Goal: Task Accomplishment & Management: Manage account settings

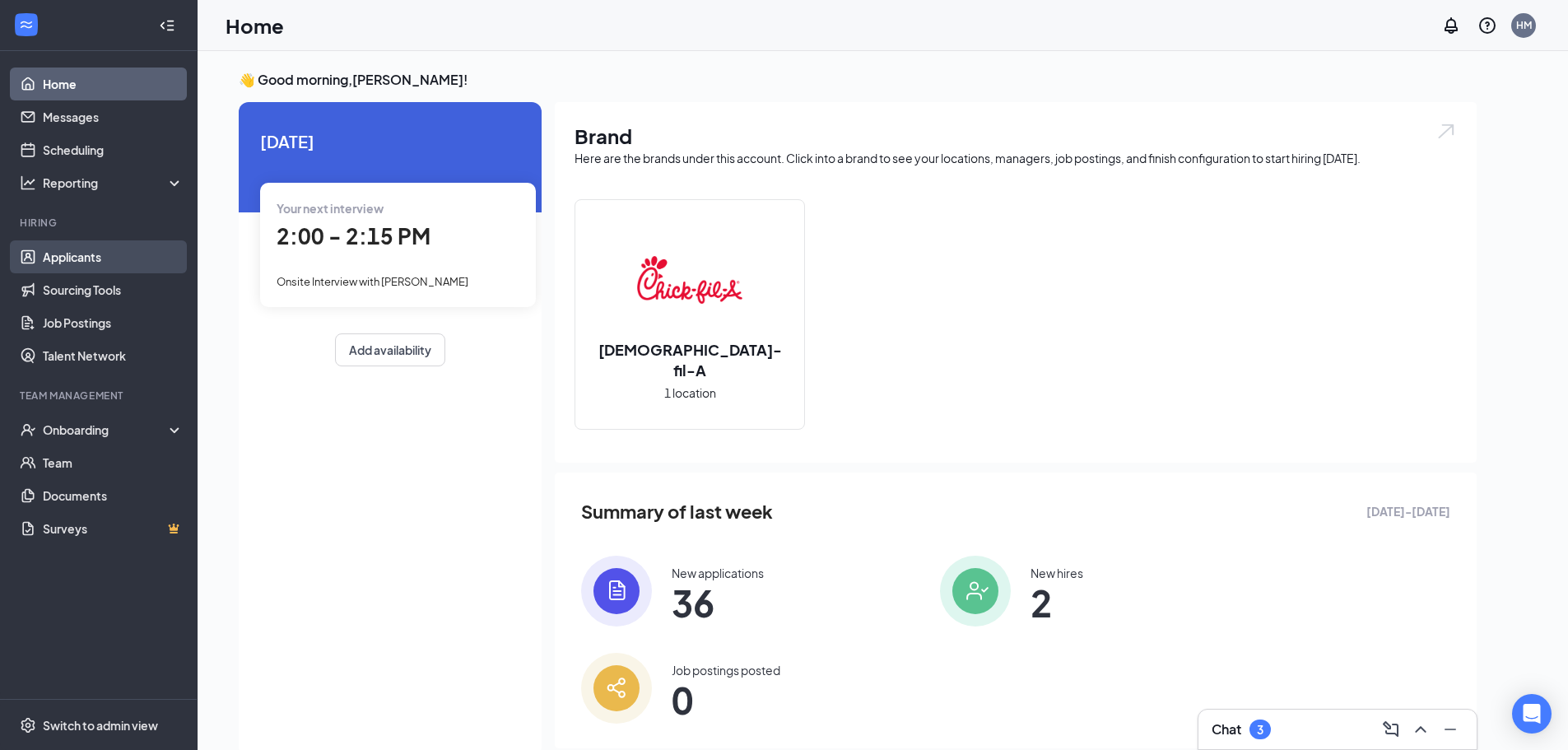
click at [114, 259] on link "Applicants" at bounding box center [113, 256] width 140 height 33
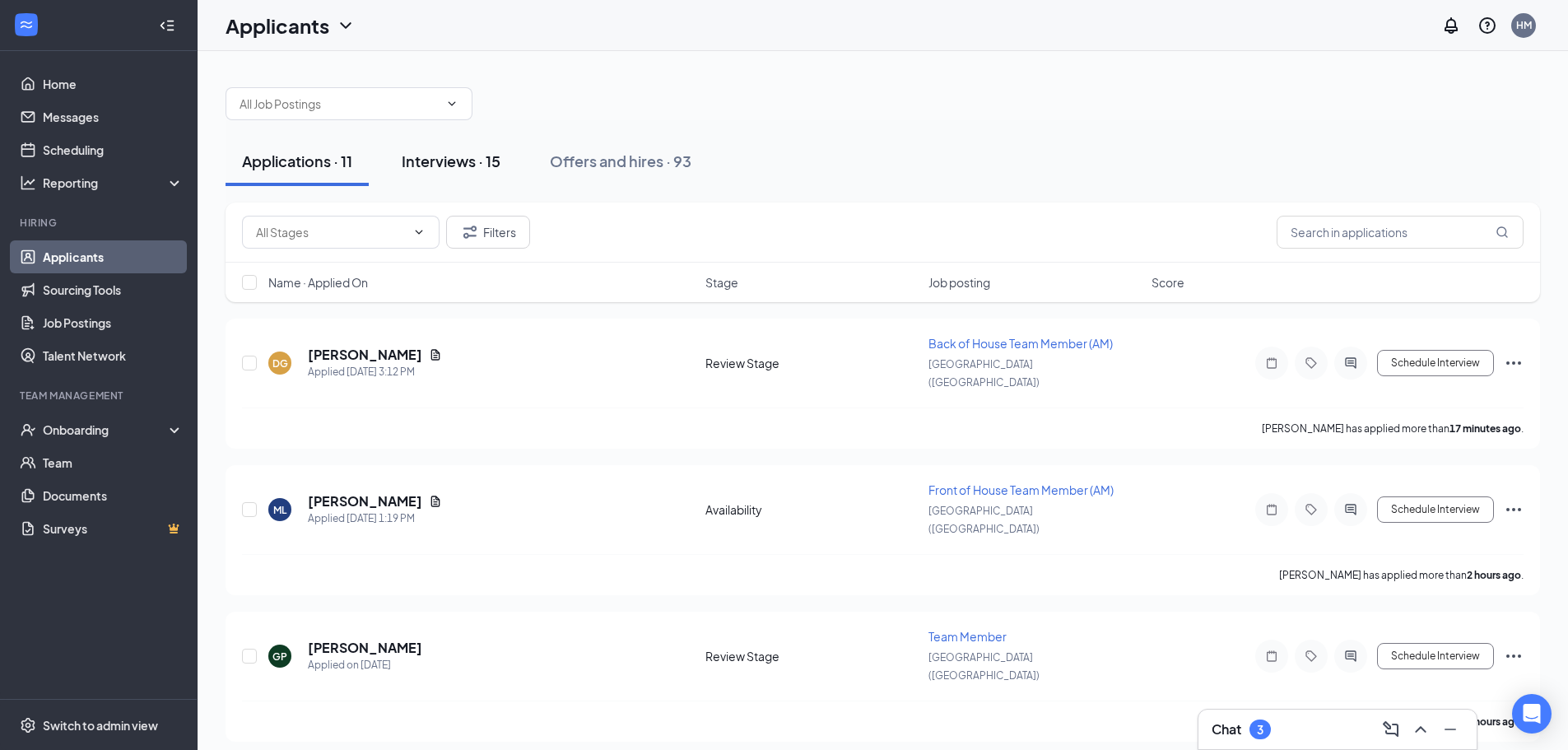
click at [492, 164] on div "Interviews · 15" at bounding box center [452, 161] width 99 height 21
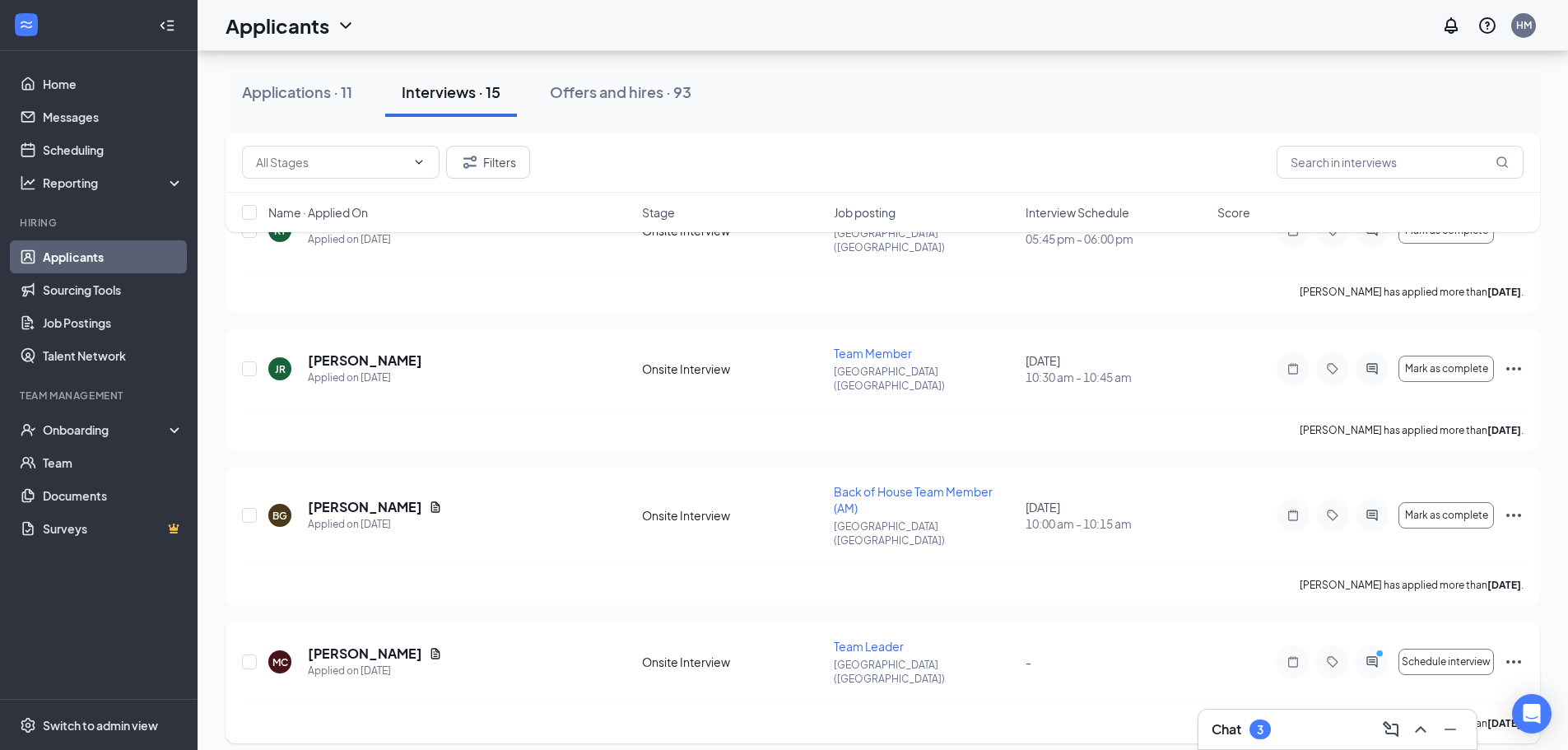
scroll to position [741, 0]
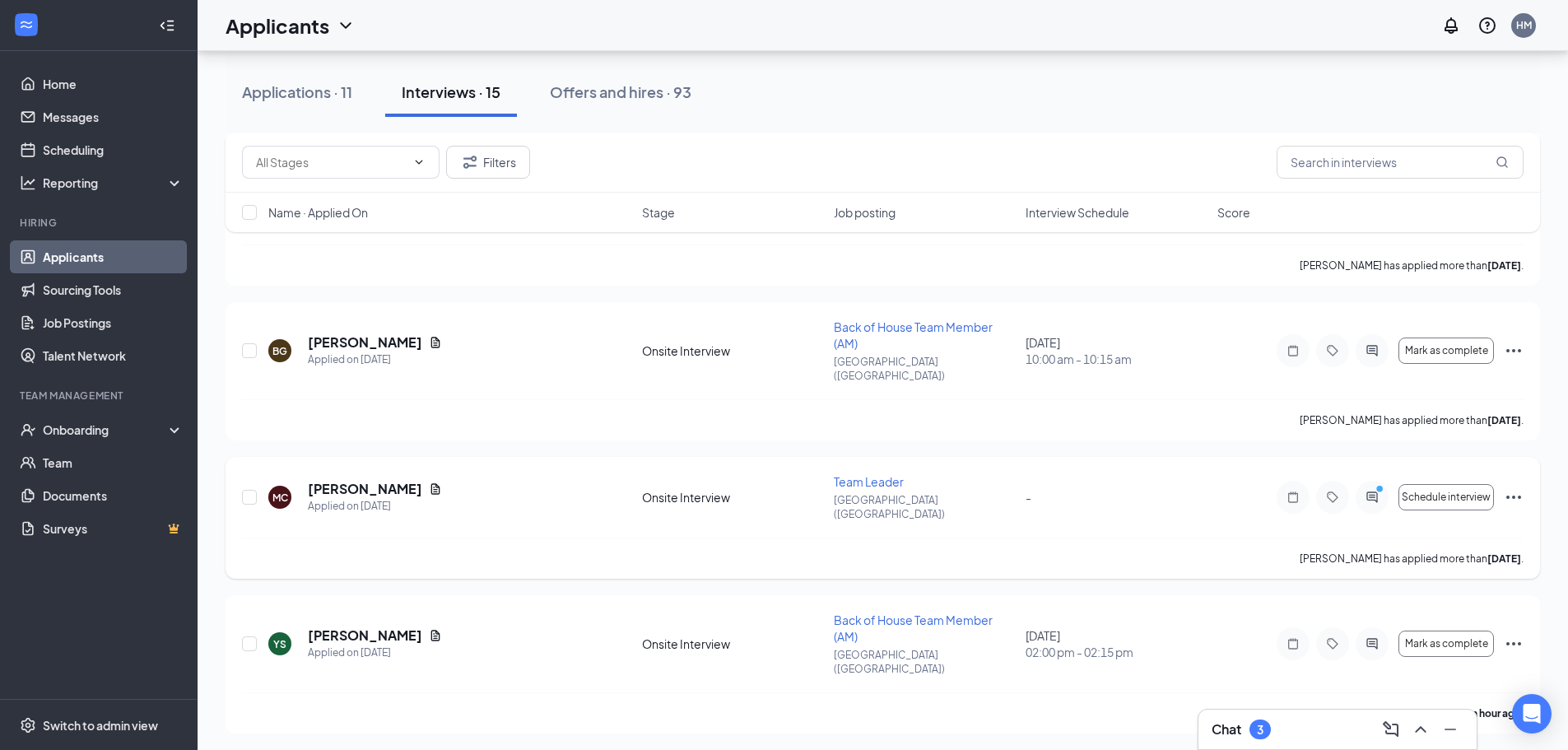
click at [1515, 487] on icon "Ellipses" at bounding box center [1514, 497] width 20 height 20
click at [1040, 473] on div "MC [PERSON_NAME] Applied on [DATE] Onsite Interview Team Leader Eastland Mall (…" at bounding box center [882, 505] width 1282 height 64
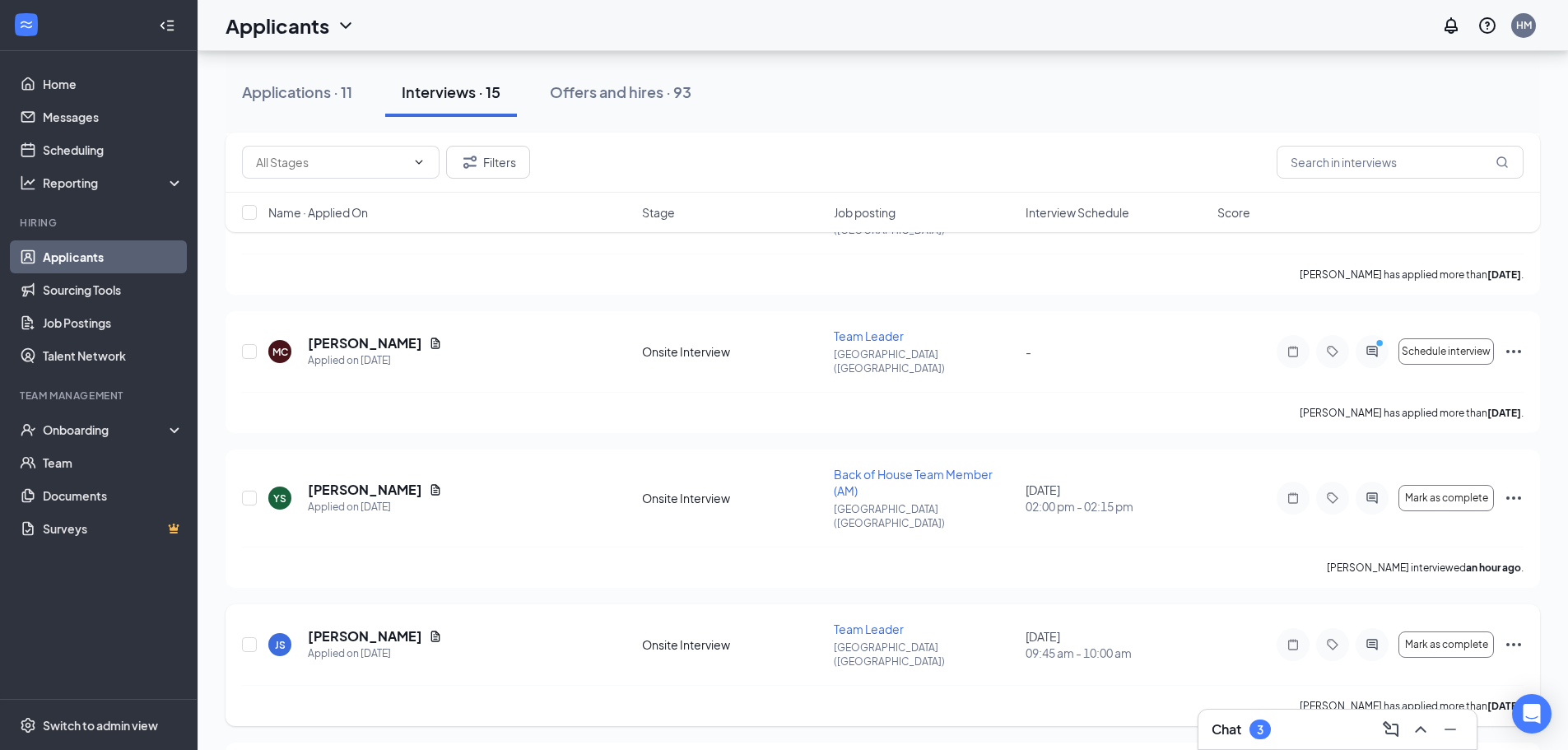
scroll to position [987, 0]
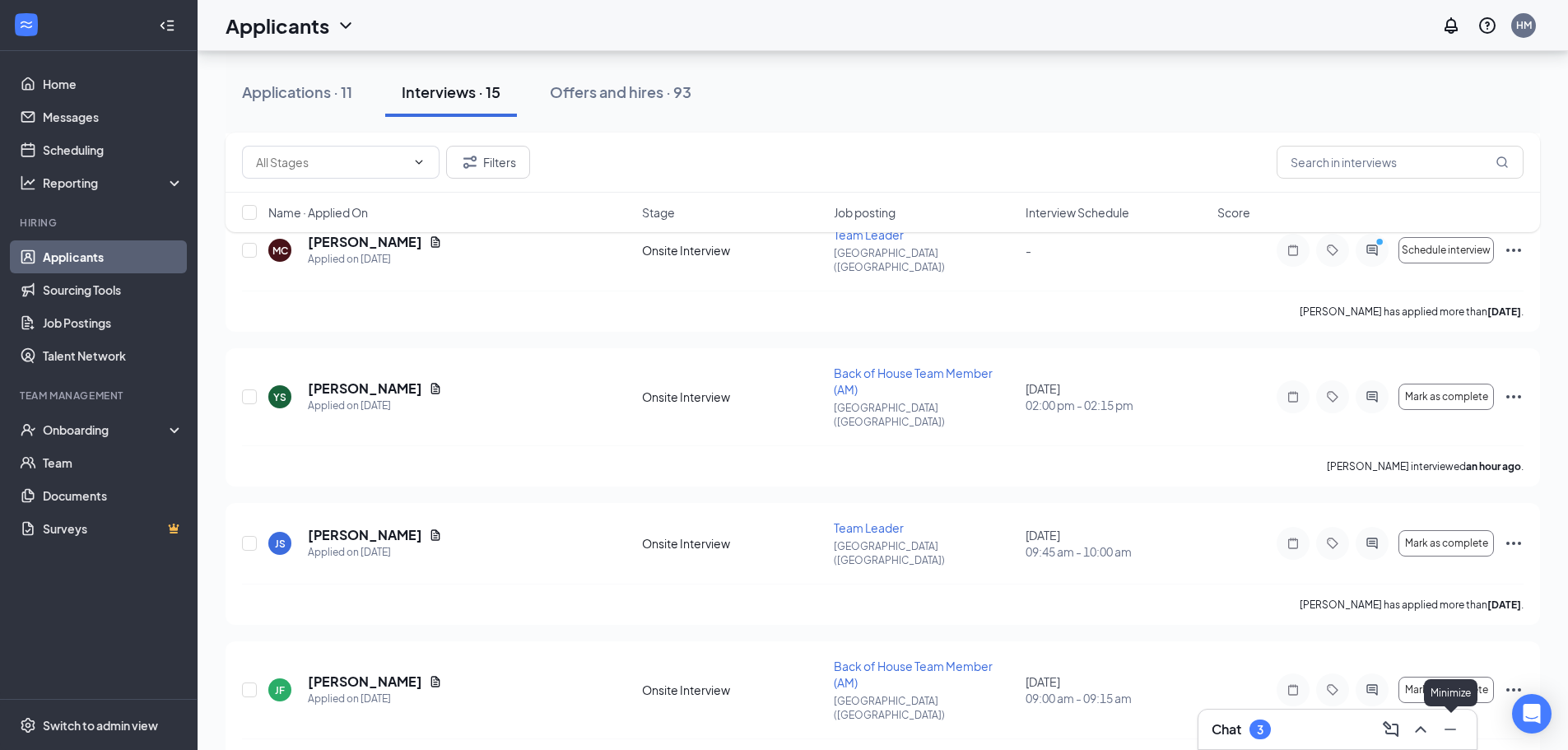
click at [1428, 727] on icon "ChevronUp" at bounding box center [1421, 729] width 20 height 20
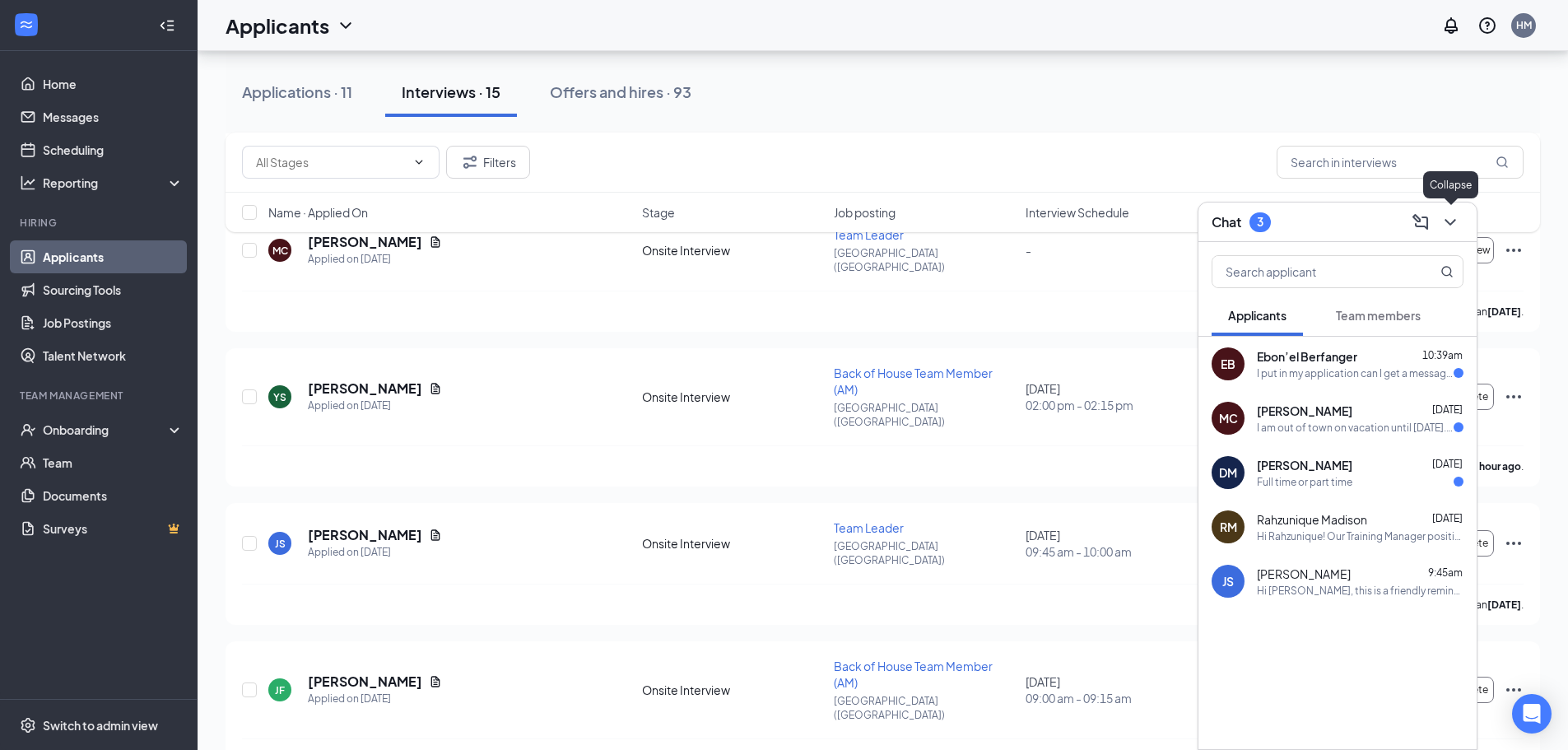
click at [1460, 222] on icon "ChevronDown" at bounding box center [1450, 222] width 20 height 20
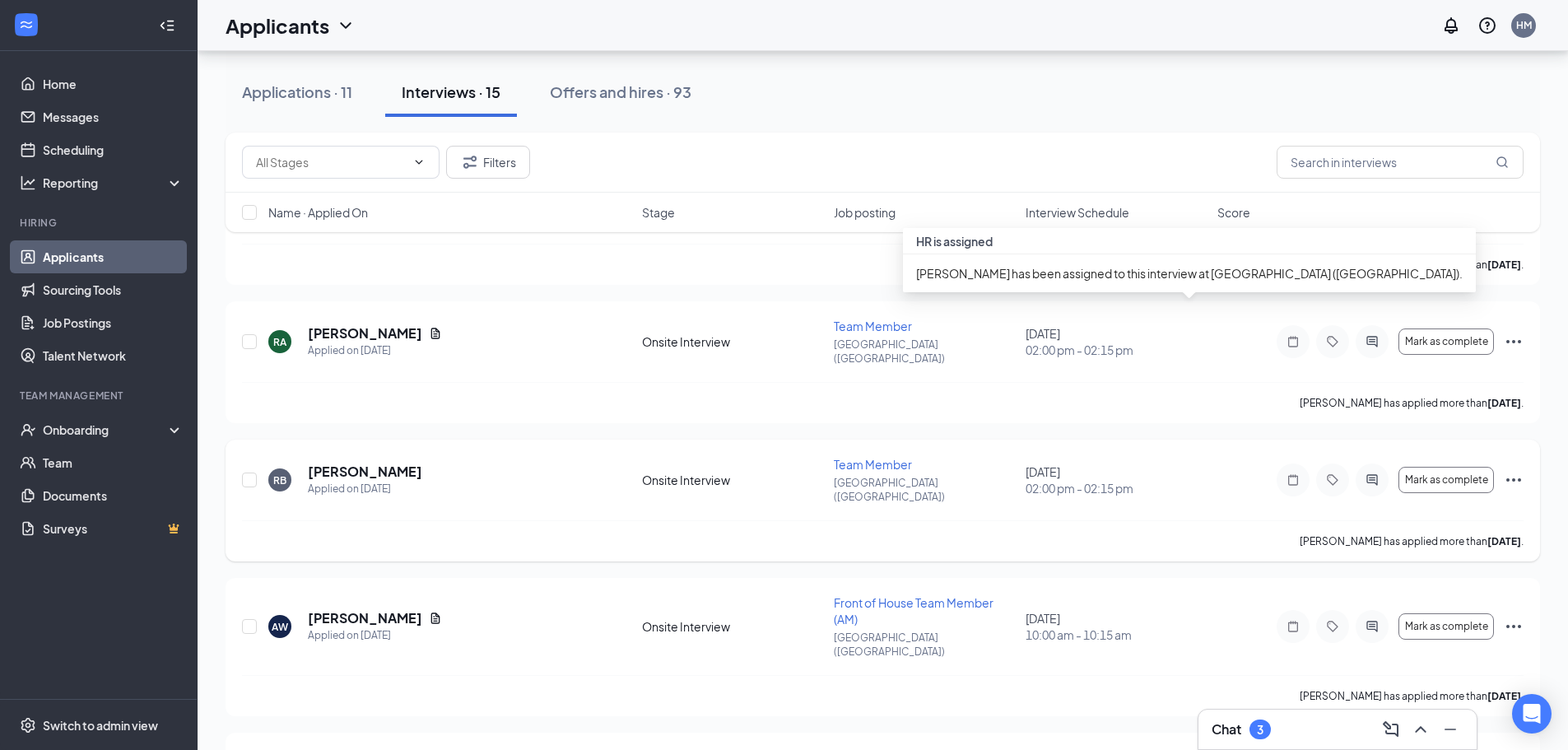
scroll to position [1559, 0]
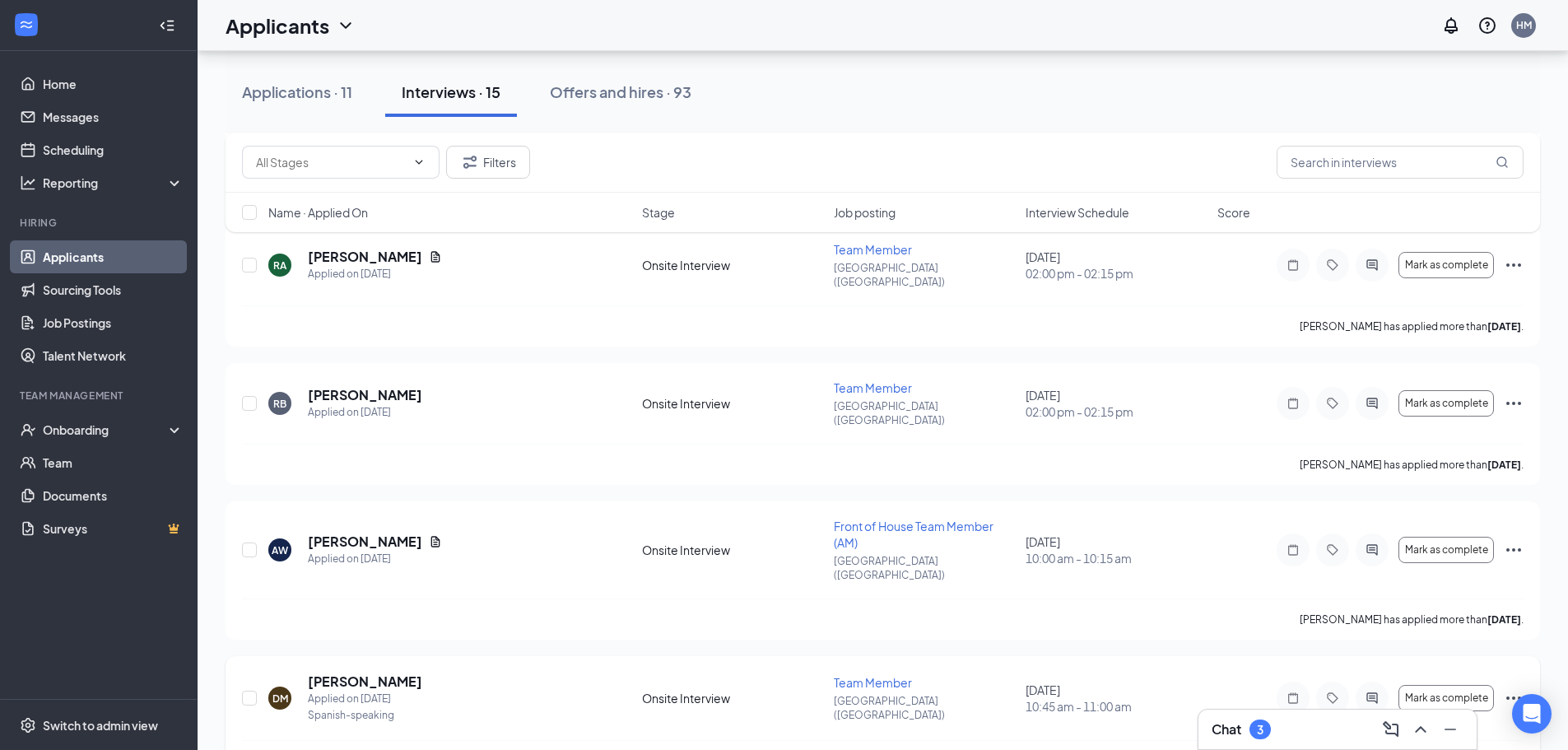
click at [1408, 716] on button at bounding box center [1421, 729] width 27 height 27
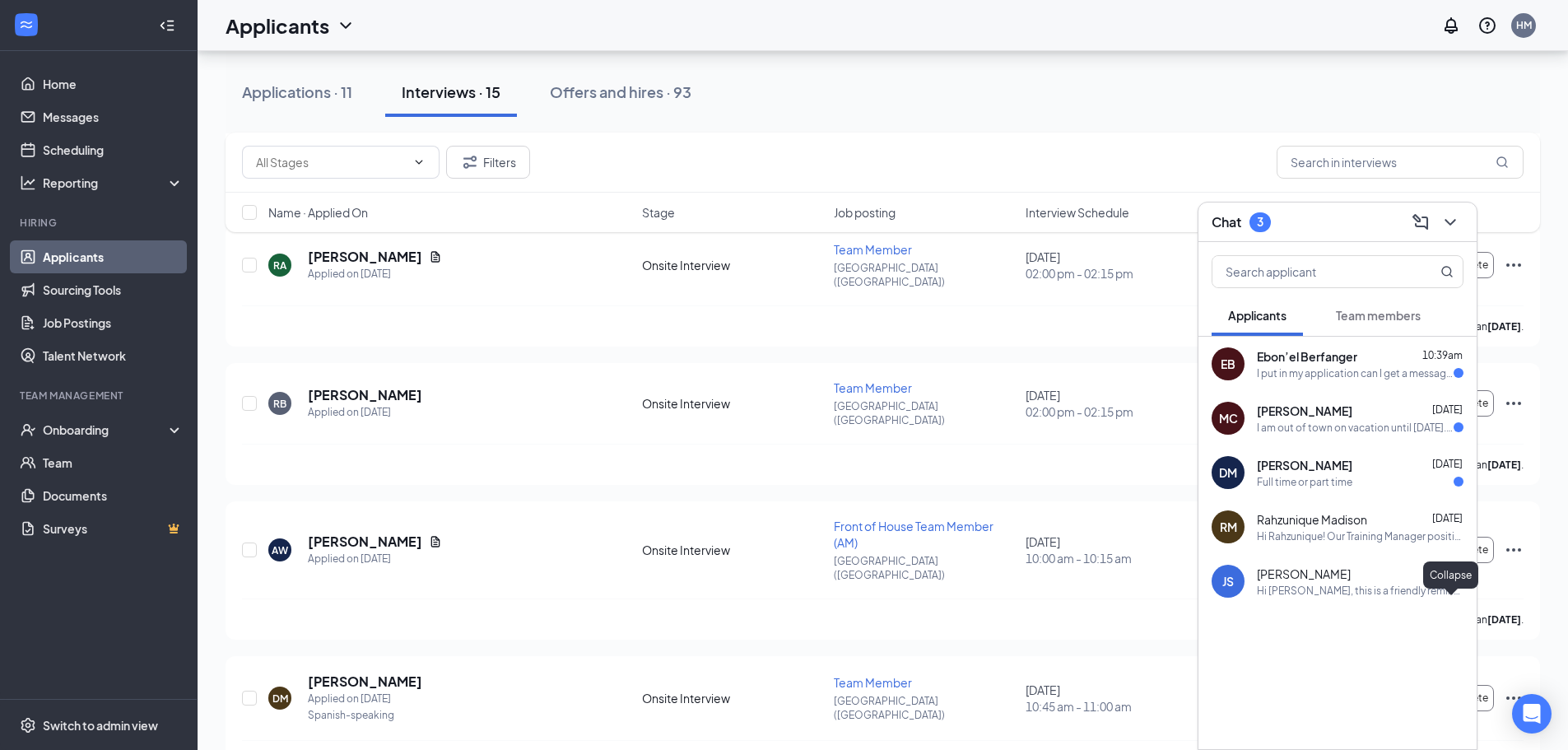
click at [1450, 221] on icon "ChevronDown" at bounding box center [1450, 222] width 20 height 20
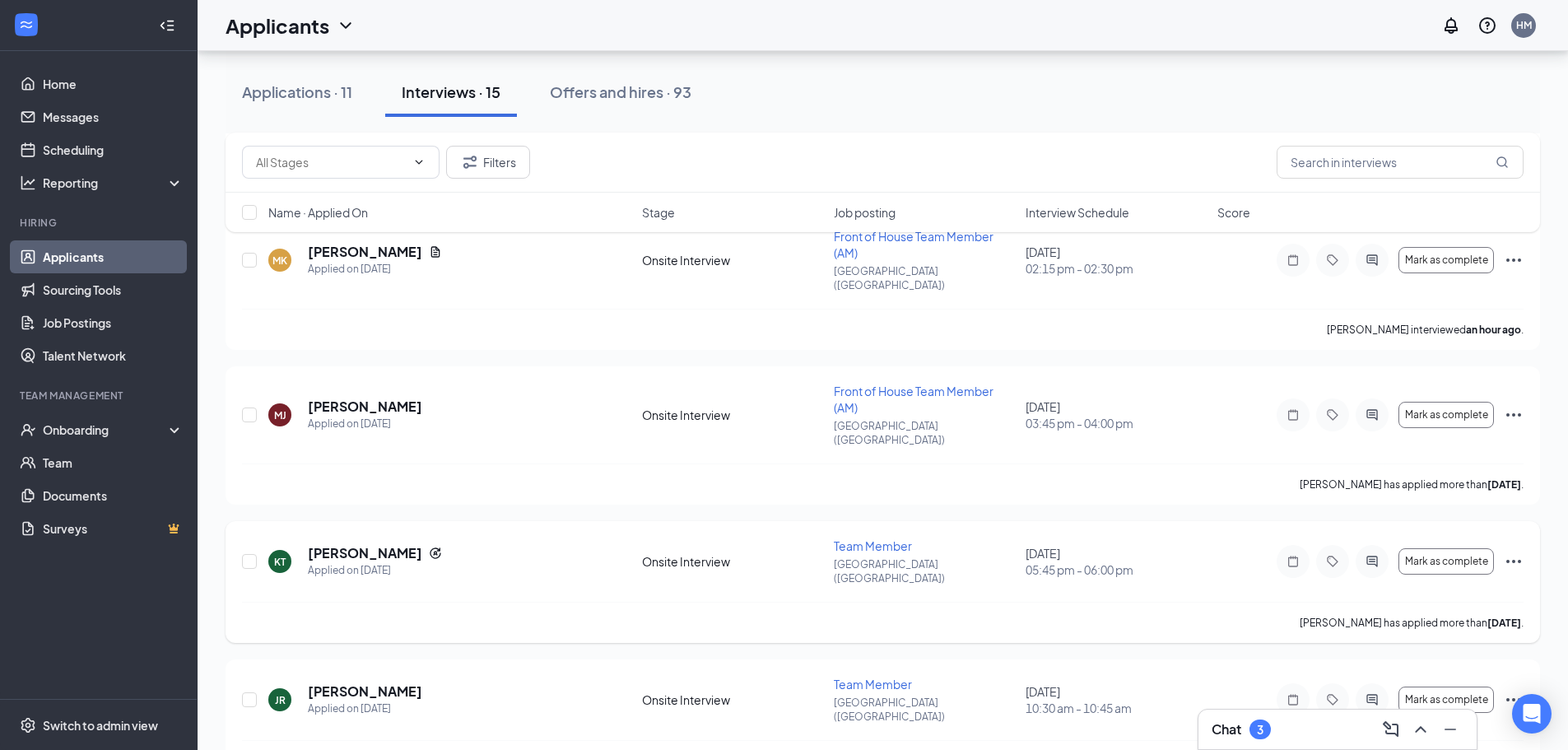
scroll to position [247, 0]
click at [1422, 732] on icon "ChevronUp" at bounding box center [1421, 729] width 20 height 20
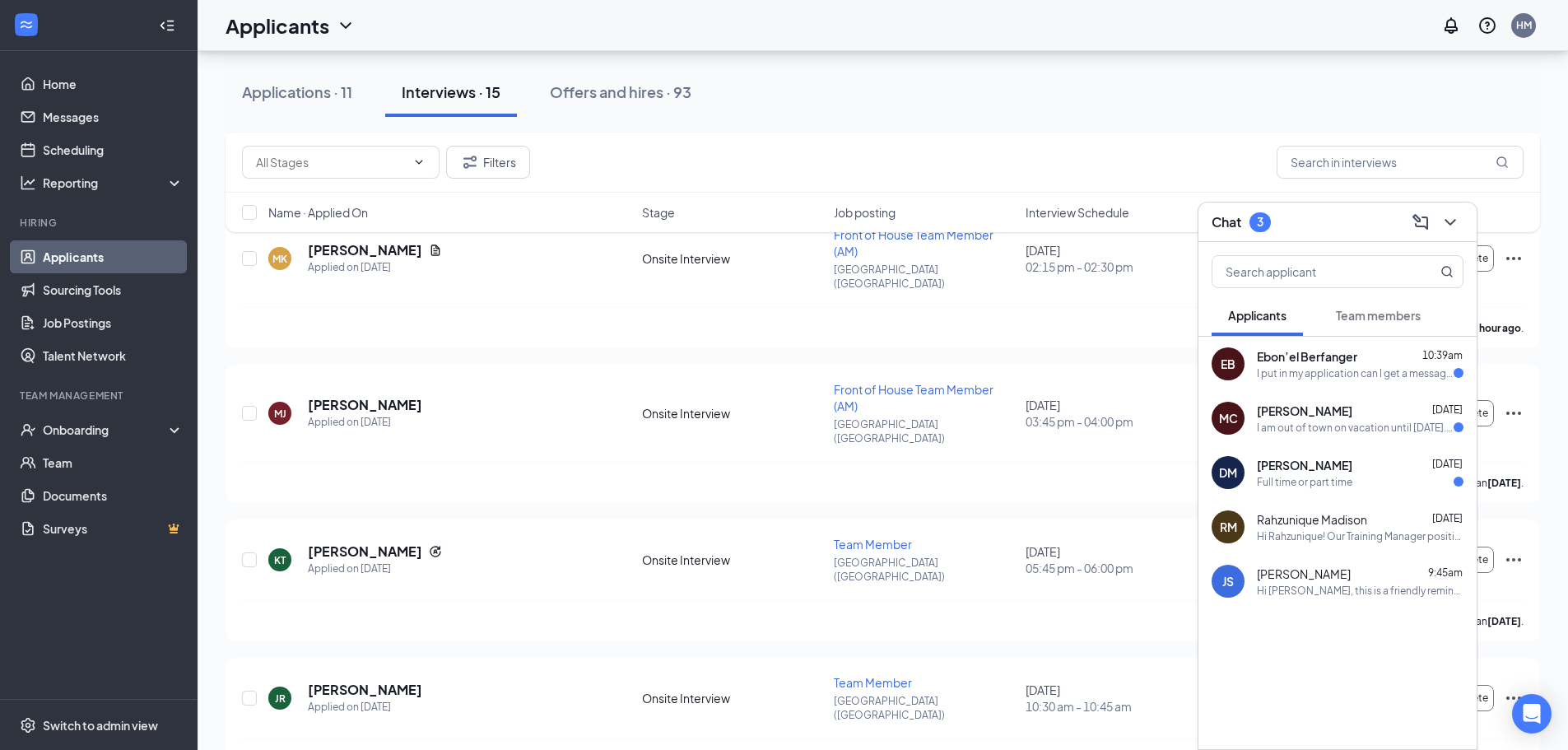
click at [1391, 358] on div "Ebon’el Berfanger 10:39am" at bounding box center [1360, 356] width 207 height 16
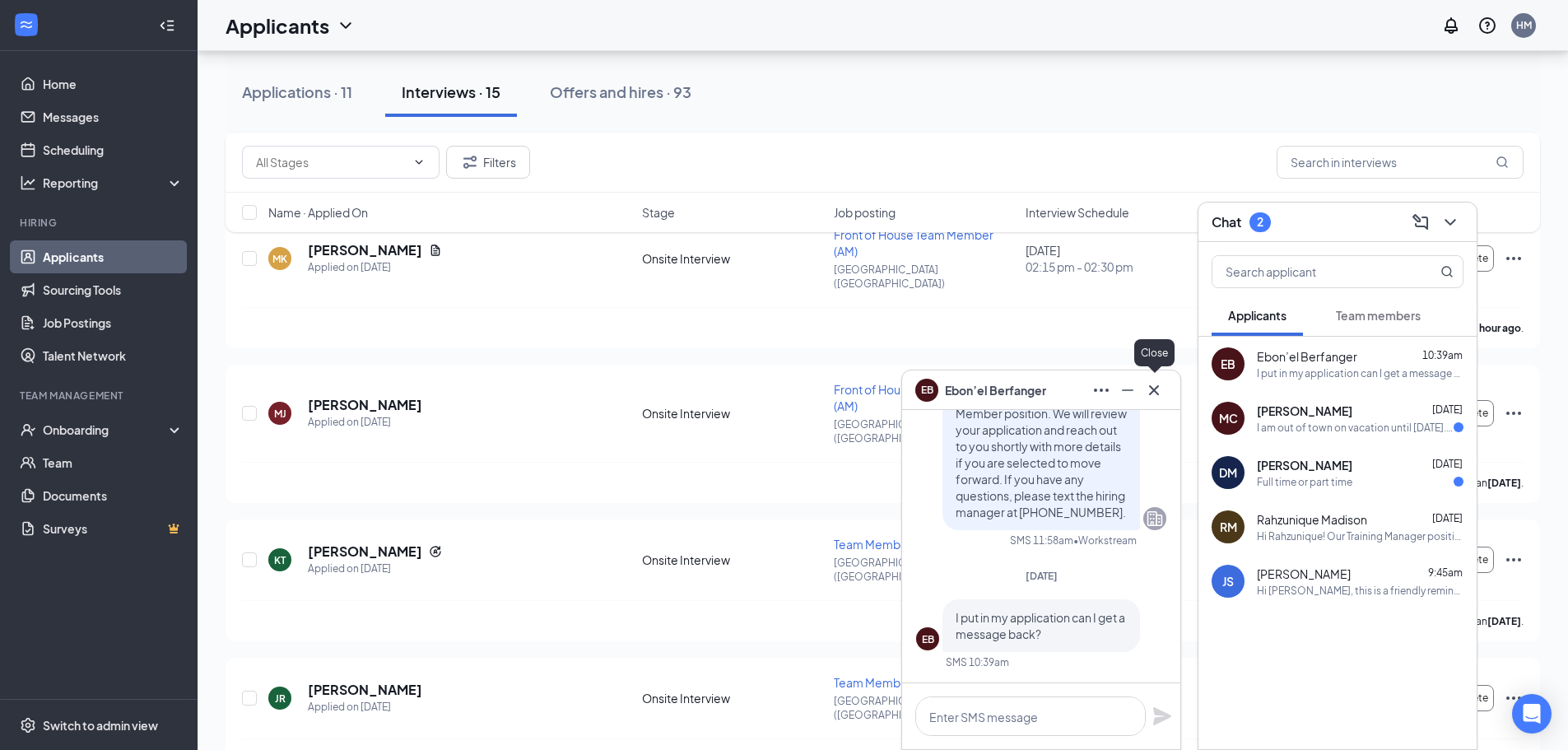
click at [1150, 389] on icon "Cross" at bounding box center [1153, 390] width 20 height 20
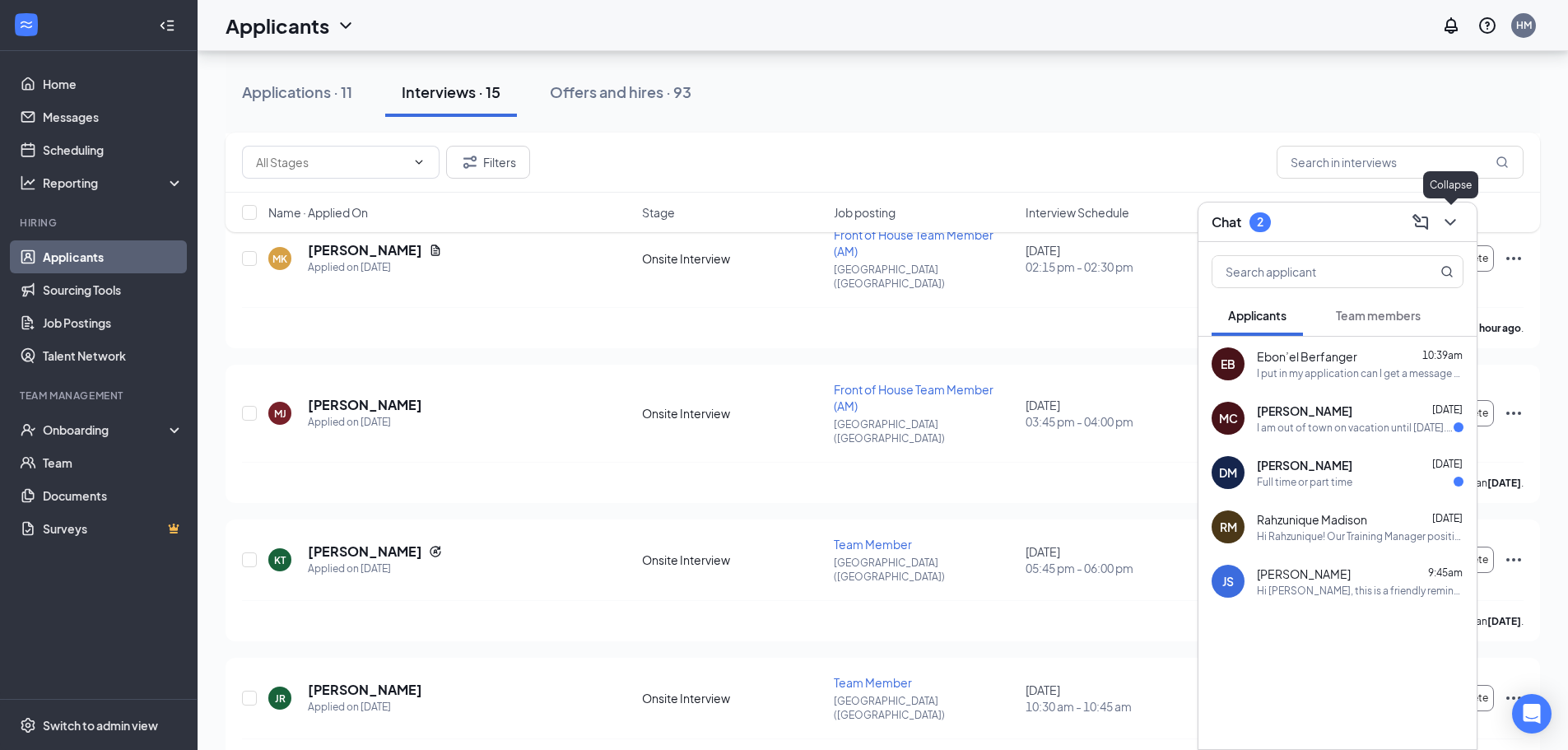
click at [1448, 222] on icon "ChevronDown" at bounding box center [1450, 222] width 20 height 20
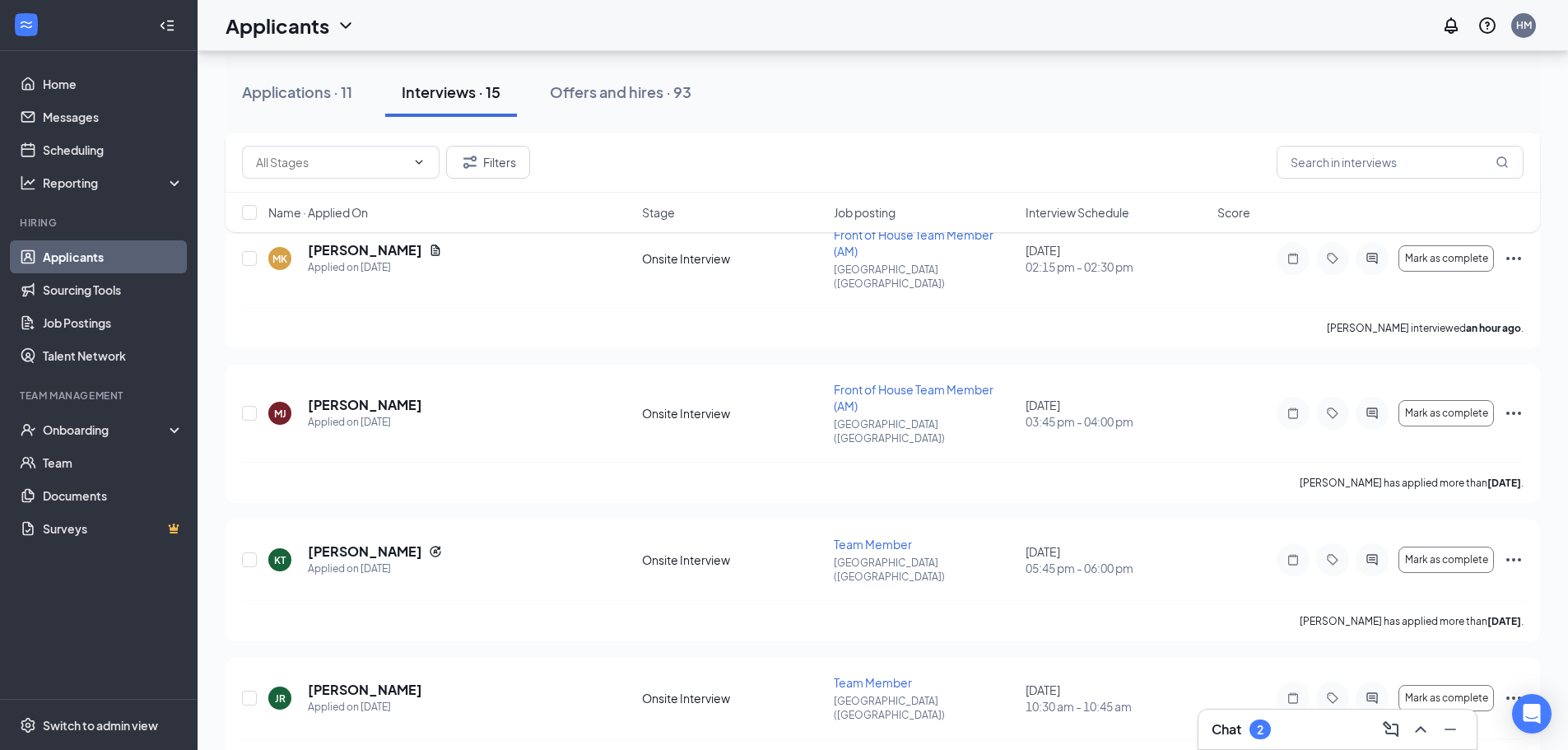
click at [1119, 84] on div "Applications · 11 Interviews · 15 Offers and hires · 93" at bounding box center [883, 92] width 1315 height 49
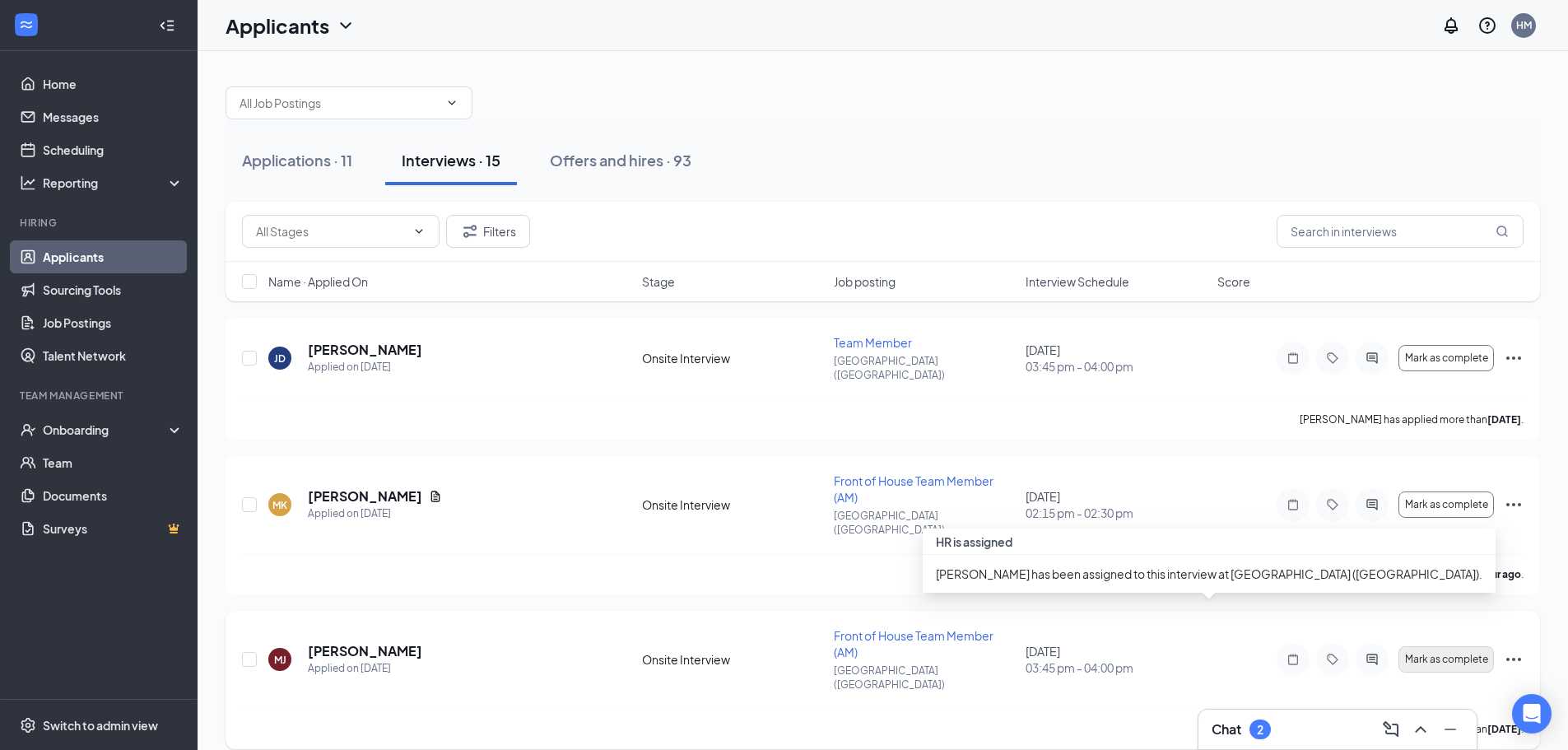
scroll to position [0, 0]
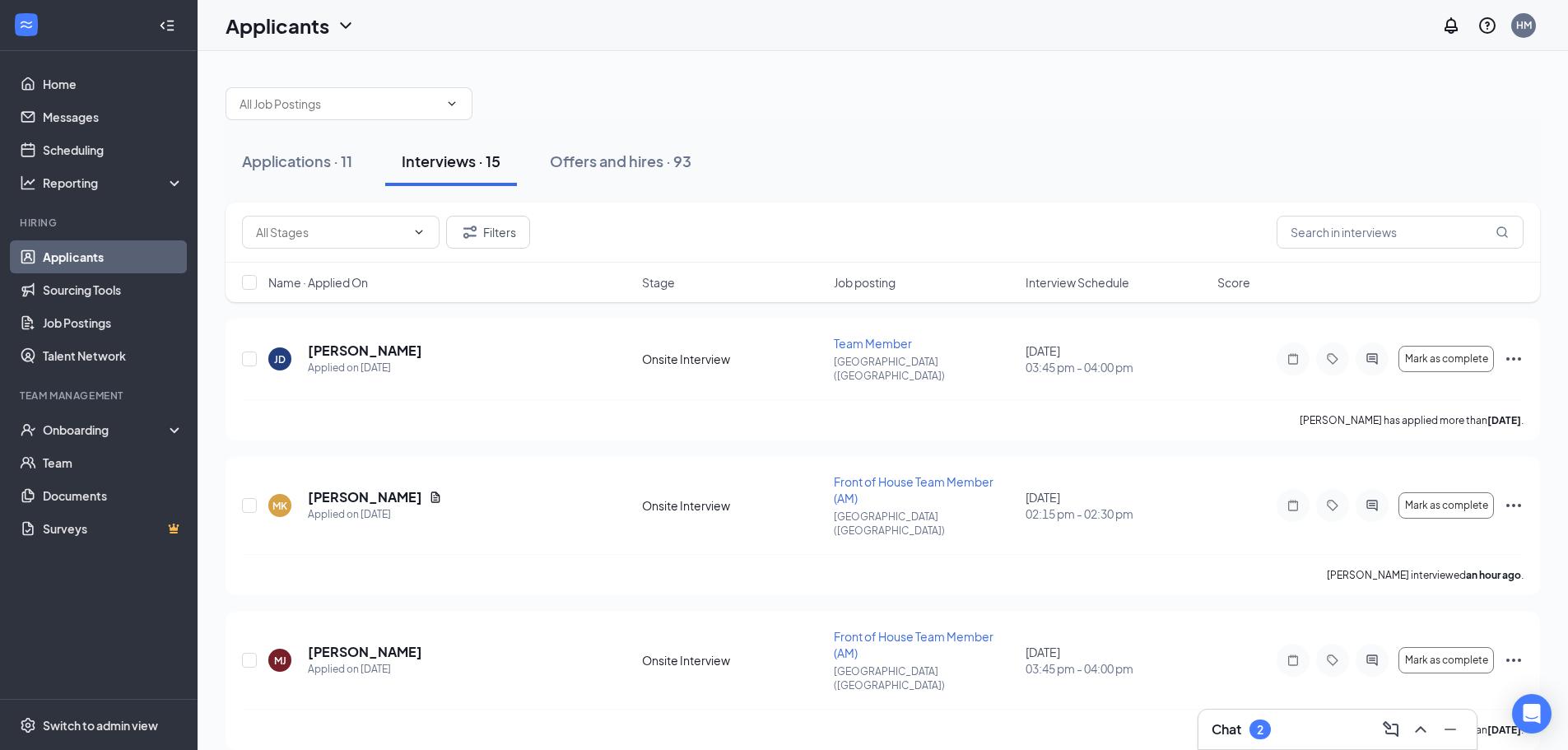
click at [932, 122] on div "Applications · 11 Interviews · 15 Offers and hires · 93" at bounding box center [883, 161] width 1315 height 82
click at [295, 180] on button "Applications · 11" at bounding box center [297, 161] width 143 height 49
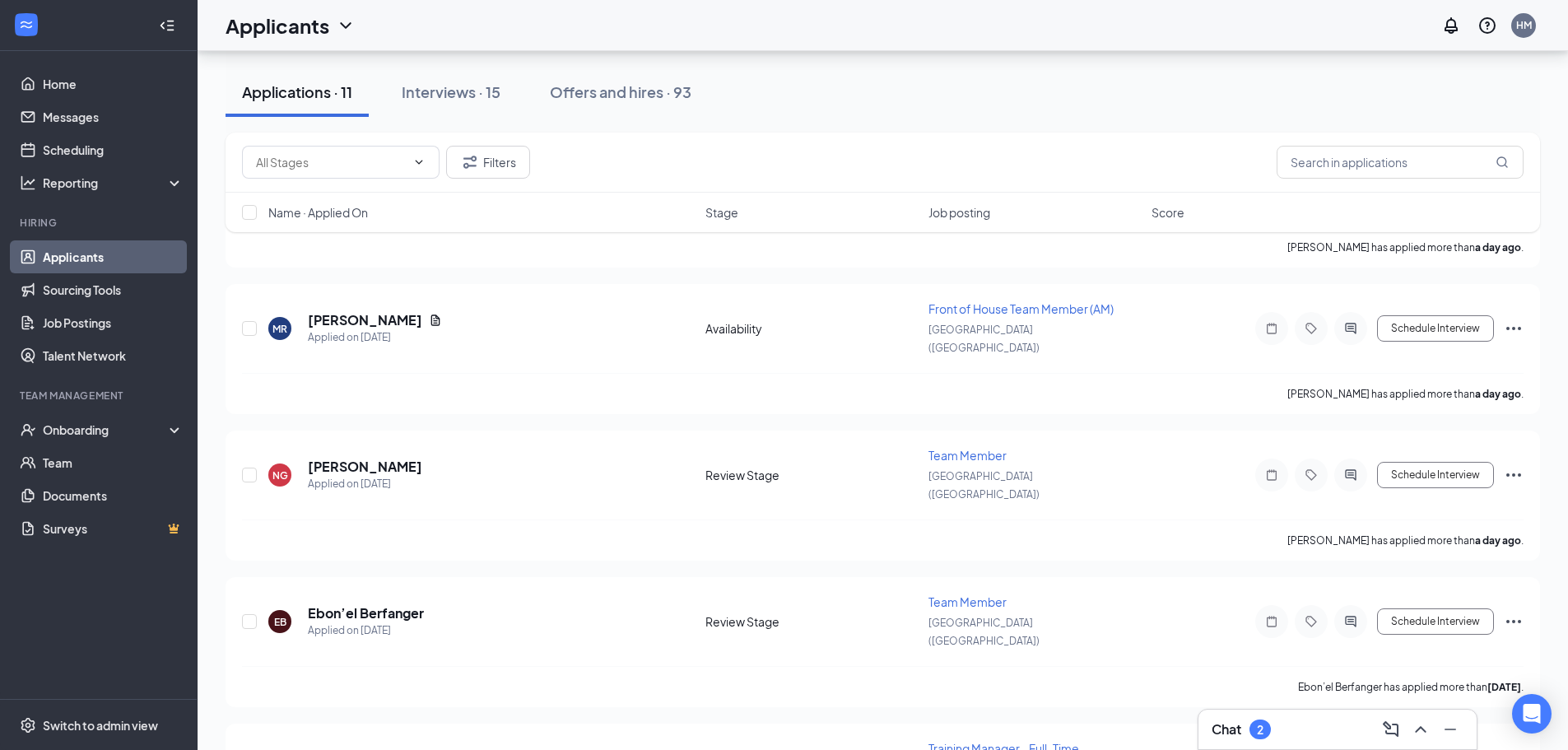
scroll to position [984, 0]
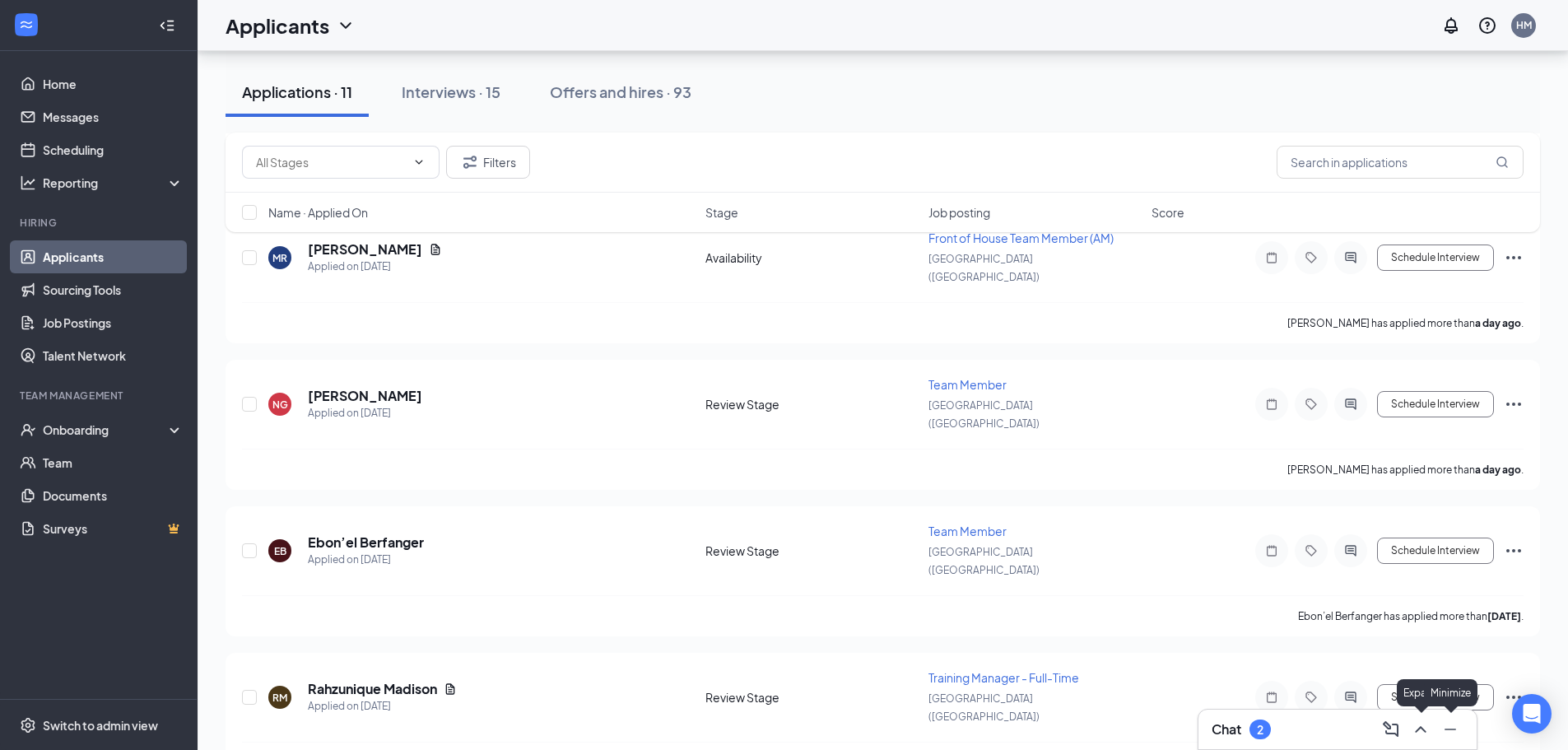
click at [1424, 732] on icon "ChevronUp" at bounding box center [1421, 729] width 20 height 20
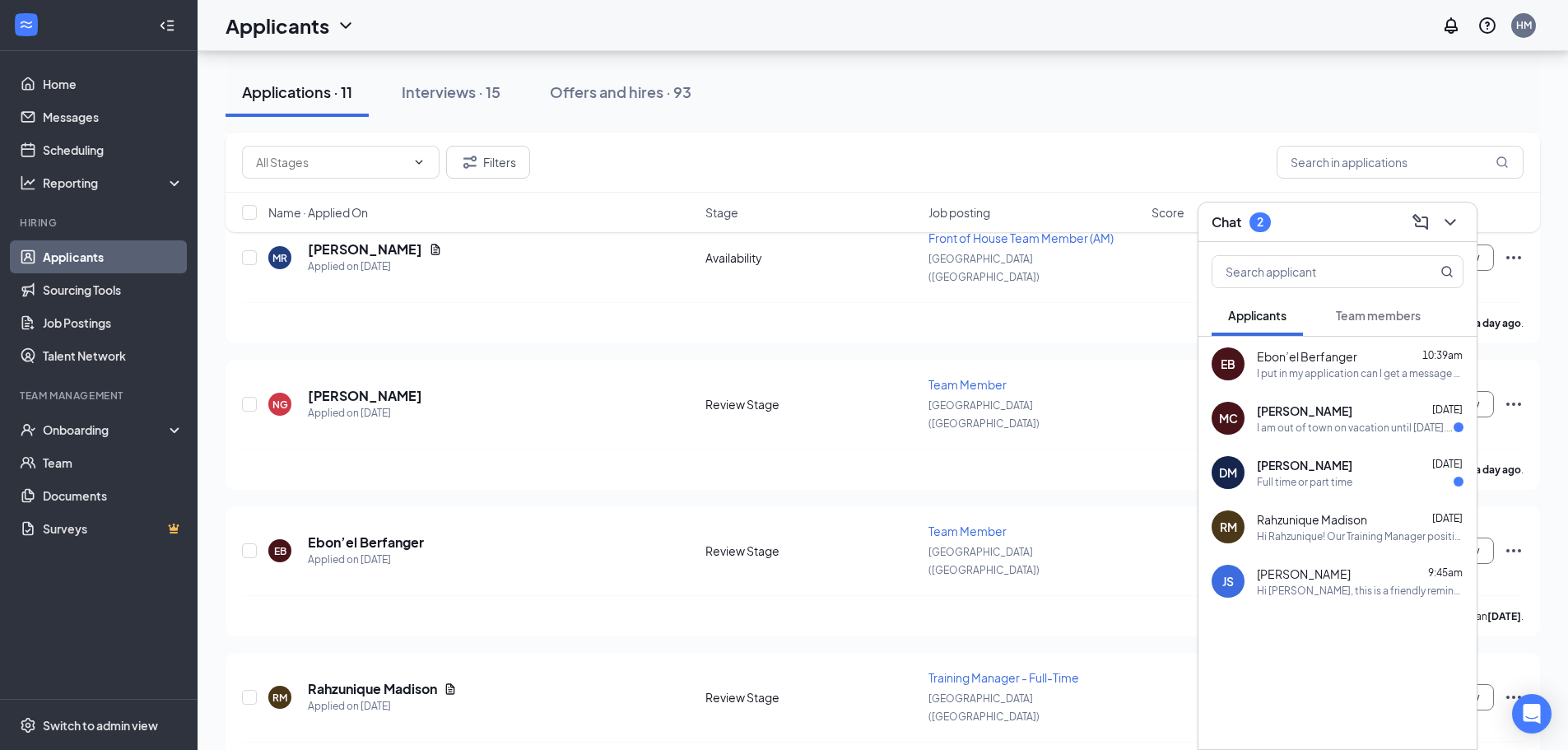
click at [1324, 469] on span "[PERSON_NAME]" at bounding box center [1304, 465] width 96 height 16
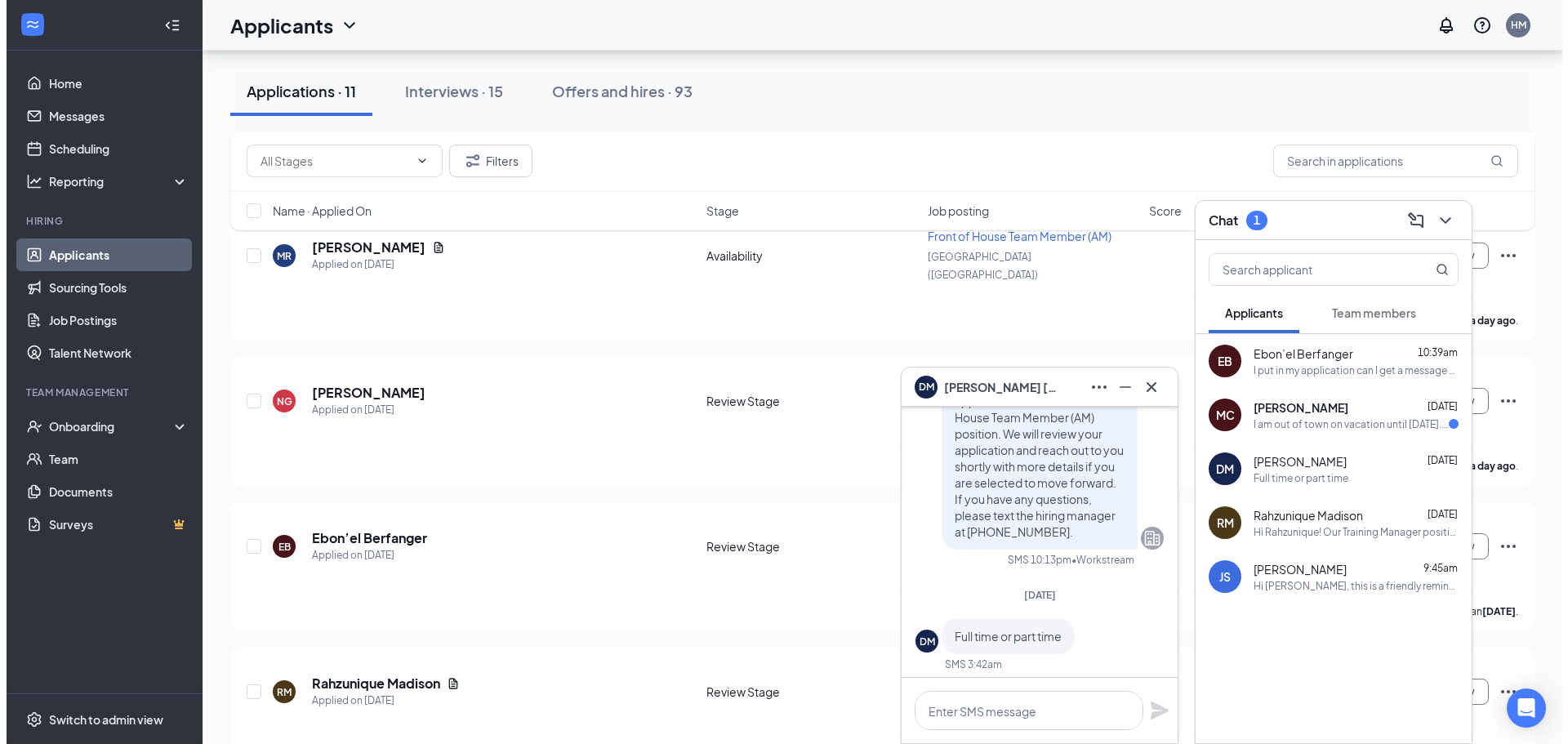
scroll to position [0, 0]
